Goal: Check status: Check status

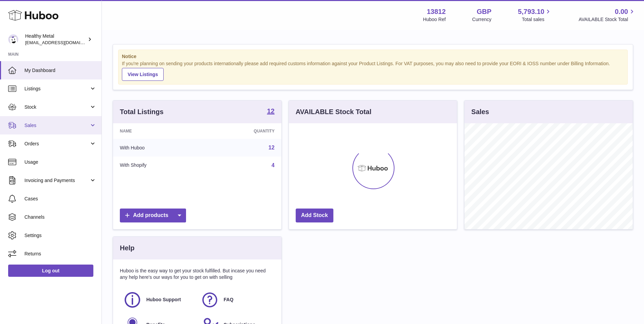
scroll to position [106, 168]
click at [55, 127] on span "Sales" at bounding box center [56, 125] width 65 height 6
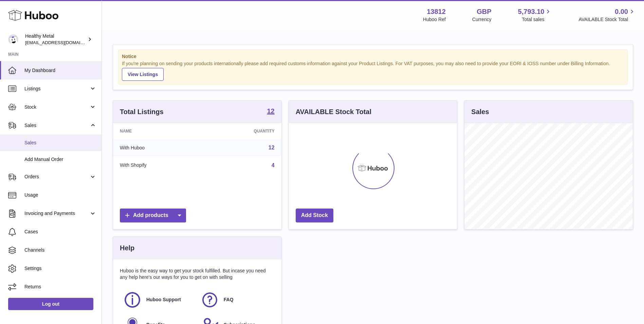
click at [53, 142] on span "Sales" at bounding box center [60, 143] width 72 height 6
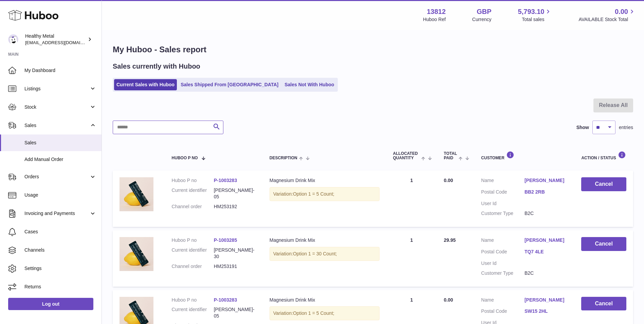
click at [148, 129] on input "text" at bounding box center [168, 128] width 111 height 14
paste input "********"
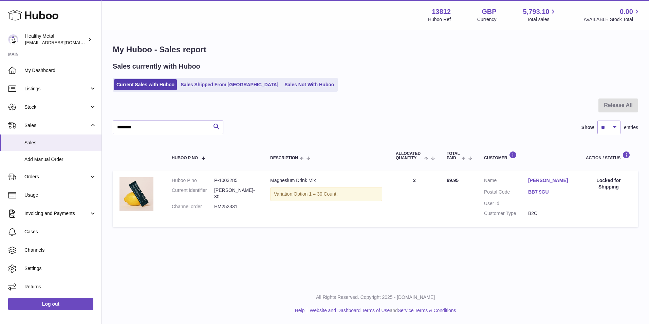
type input "********"
click at [231, 180] on dd "P-1003285" at bounding box center [235, 180] width 42 height 6
copy dd "1003285"
click at [540, 195] on link "BB7 9GU" at bounding box center [550, 192] width 44 height 6
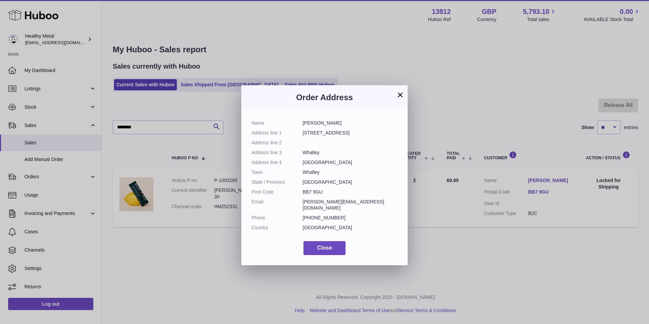
drag, startPoint x: 324, startPoint y: 191, endPoint x: 294, endPoint y: 195, distance: 30.5
click at [294, 195] on dl "Name Darren Hargreaves Address line 1 1 Nethertown Gardens Address line 2 Addre…" at bounding box center [325, 177] width 146 height 114
copy dl "BB7 9GU"
click at [333, 241] on button "Close" at bounding box center [325, 248] width 42 height 14
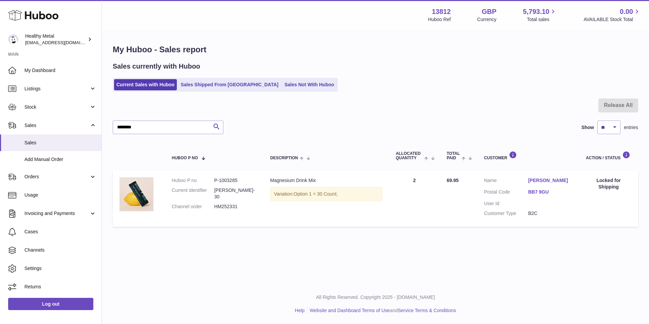
click at [543, 181] on link "Darren Hargreaves" at bounding box center [550, 180] width 44 height 6
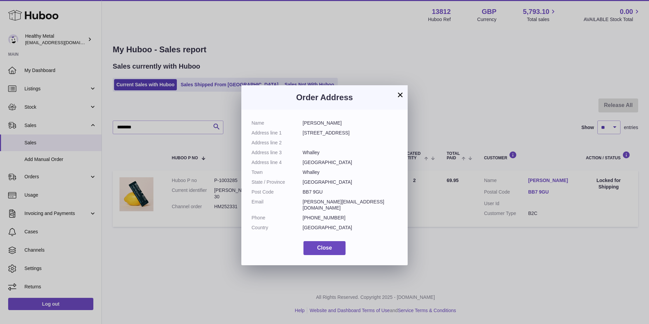
click at [406, 94] on div "Order Address" at bounding box center [324, 97] width 166 height 24
click at [401, 95] on button "×" at bounding box center [400, 95] width 8 height 8
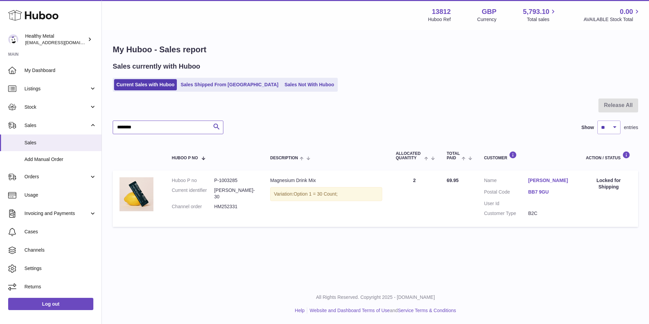
click at [160, 129] on input "********" at bounding box center [168, 128] width 111 height 14
